Goal: Use online tool/utility: Utilize a website feature to perform a specific function

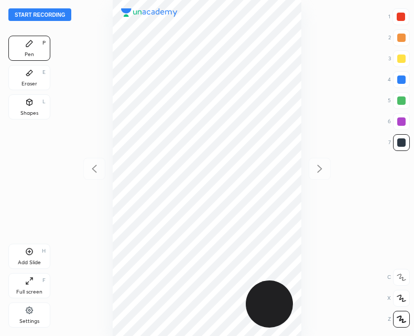
scroll to position [336, 246]
click at [28, 15] on button "Start recording" at bounding box center [39, 14] width 63 height 13
click at [26, 104] on icon at bounding box center [29, 102] width 8 height 8
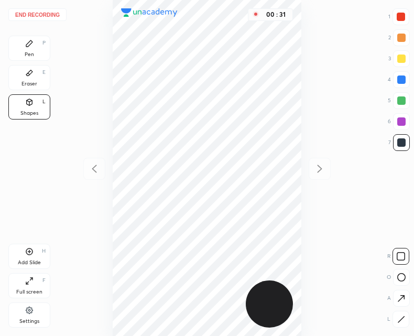
click at [398, 279] on rect at bounding box center [402, 278] width 8 height 8
click at [36, 37] on div "Pen P" at bounding box center [29, 48] width 42 height 25
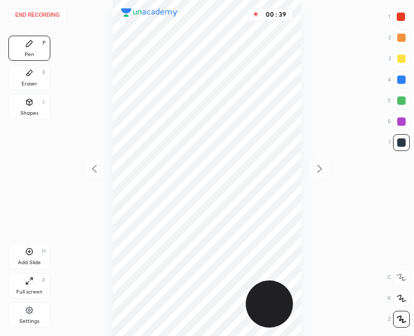
click at [20, 107] on div "Shapes L" at bounding box center [29, 106] width 42 height 25
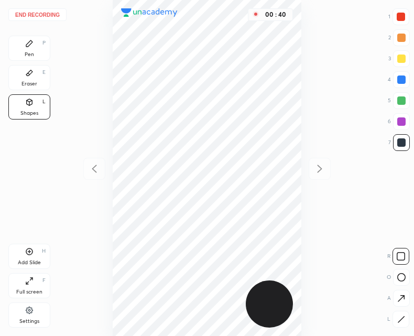
click at [400, 275] on icon at bounding box center [401, 277] width 8 height 8
click at [398, 18] on div at bounding box center [401, 17] width 8 height 8
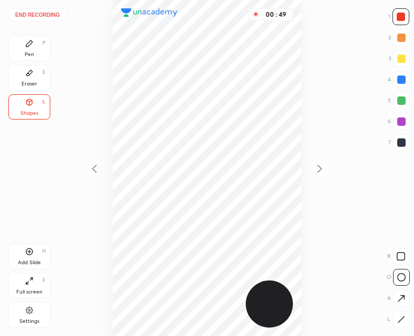
click at [42, 45] on div "P" at bounding box center [43, 42] width 3 height 5
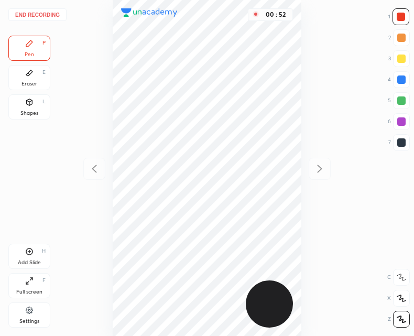
click at [401, 142] on div at bounding box center [401, 142] width 8 height 8
click at [397, 13] on div at bounding box center [401, 16] width 17 height 17
click at [401, 144] on div at bounding box center [401, 142] width 8 height 8
click at [38, 86] on div "Eraser E" at bounding box center [29, 77] width 42 height 25
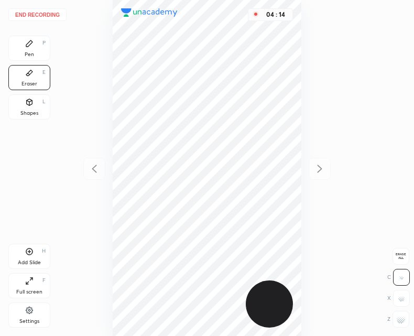
click at [35, 249] on div "Add Slide H" at bounding box center [29, 256] width 42 height 25
click at [29, 43] on icon at bounding box center [29, 43] width 6 height 6
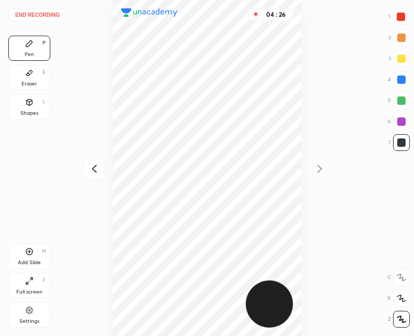
click at [33, 255] on icon at bounding box center [29, 251] width 8 height 8
click at [92, 167] on icon at bounding box center [94, 168] width 13 height 13
click at [91, 170] on icon at bounding box center [94, 168] width 13 height 13
click at [316, 167] on icon at bounding box center [319, 168] width 13 height 13
click at [95, 169] on icon at bounding box center [94, 168] width 13 height 13
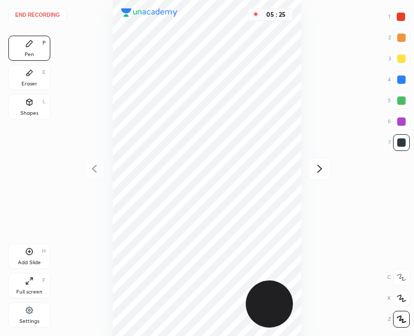
click at [325, 167] on icon at bounding box center [319, 168] width 13 height 13
click at [96, 165] on icon at bounding box center [94, 168] width 13 height 13
click at [327, 169] on div at bounding box center [320, 169] width 22 height 22
click at [91, 160] on div at bounding box center [94, 169] width 22 height 22
click at [318, 177] on div at bounding box center [320, 169] width 22 height 22
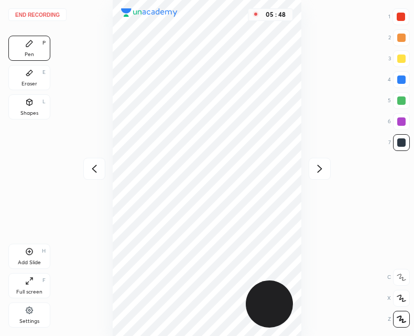
click at [93, 172] on icon at bounding box center [94, 168] width 13 height 13
click at [34, 258] on div "Add Slide H" at bounding box center [29, 256] width 42 height 25
click at [92, 170] on icon at bounding box center [94, 168] width 13 height 13
click at [324, 168] on icon at bounding box center [319, 168] width 13 height 13
click at [93, 176] on div at bounding box center [94, 169] width 22 height 22
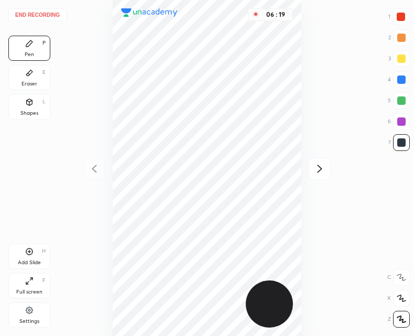
click at [324, 165] on icon at bounding box center [319, 168] width 13 height 13
click at [90, 169] on icon at bounding box center [94, 168] width 13 height 13
click at [88, 172] on div "06 : 52" at bounding box center [207, 168] width 246 height 336
click at [318, 170] on icon at bounding box center [319, 168] width 13 height 13
click at [323, 170] on icon at bounding box center [319, 168] width 13 height 13
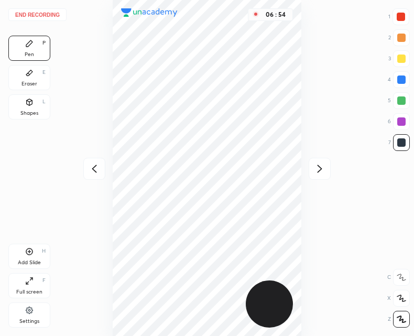
click at [328, 166] on div at bounding box center [320, 169] width 22 height 22
click at [90, 172] on icon at bounding box center [94, 168] width 13 height 13
click at [85, 174] on div at bounding box center [94, 169] width 22 height 22
click at [35, 14] on button "End recording" at bounding box center [37, 14] width 58 height 13
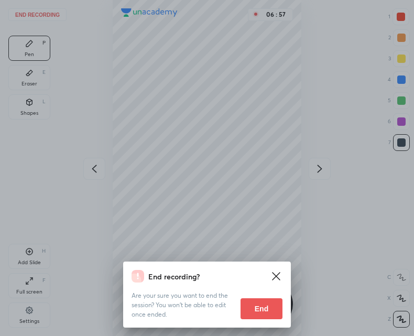
click at [258, 310] on button "End" at bounding box center [262, 308] width 42 height 21
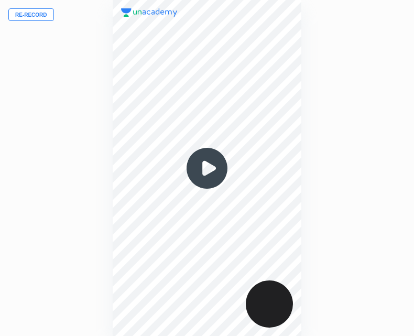
click at [198, 168] on img at bounding box center [207, 168] width 50 height 50
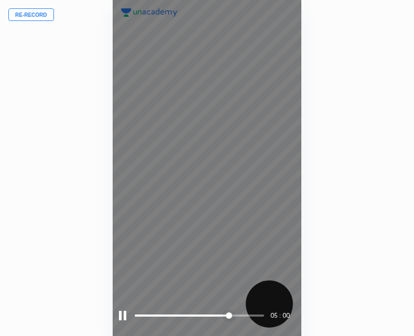
click at [121, 312] on div at bounding box center [122, 315] width 7 height 9
